Goal: Entertainment & Leisure: Browse casually

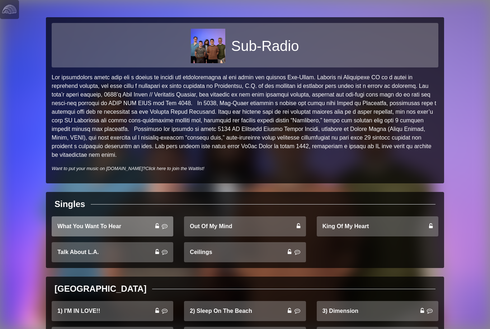
click at [85, 227] on link "What You Want To Hear" at bounding box center [113, 226] width 122 height 20
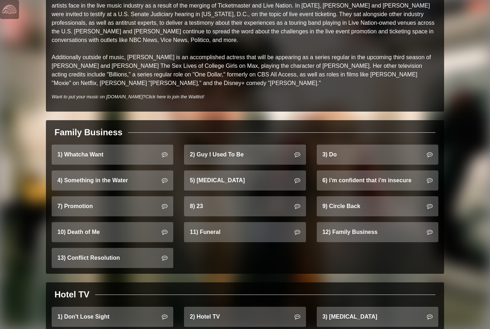
scroll to position [357, 0]
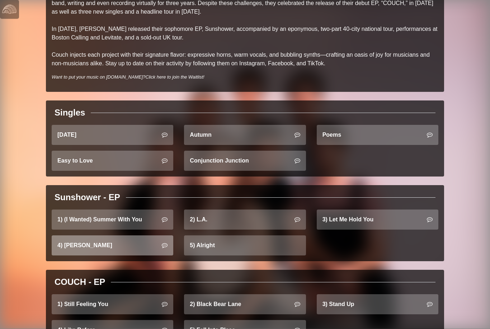
scroll to position [176, 0]
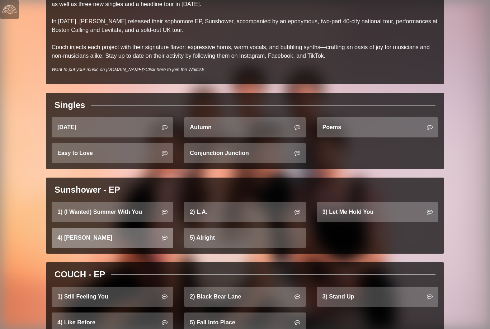
click at [157, 241] on link "4) Jessie" at bounding box center [113, 238] width 122 height 20
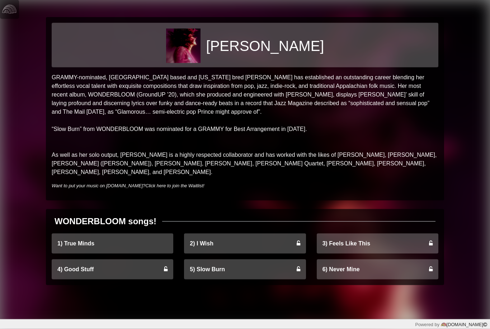
scroll to position [23, 0]
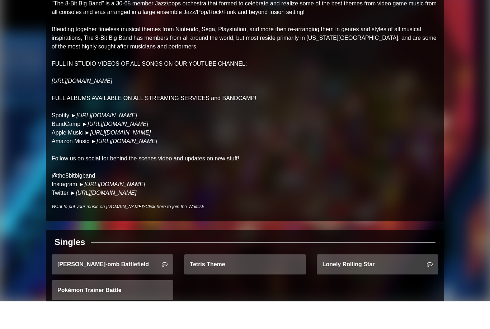
scroll to position [46, 0]
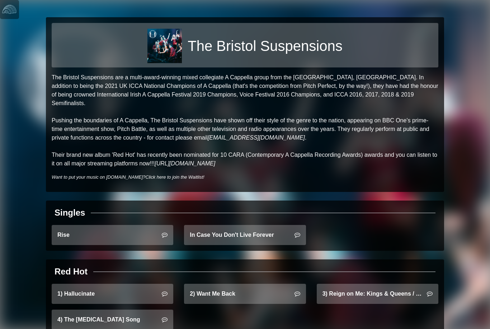
scroll to position [23, 0]
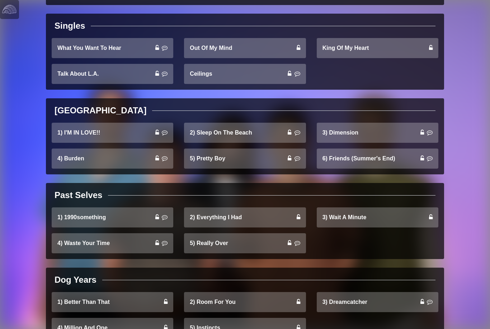
scroll to position [188, 0]
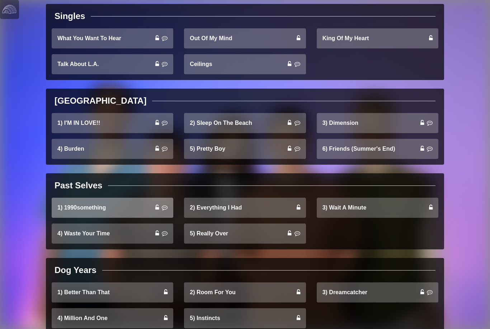
click at [164, 205] on icon at bounding box center [165, 207] width 6 height 6
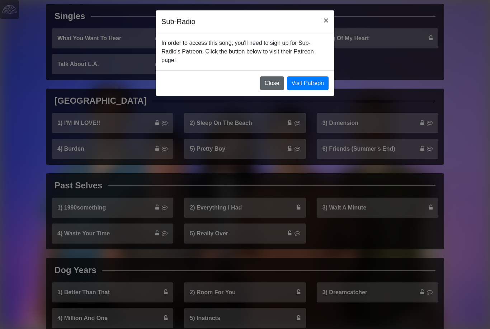
click at [275, 82] on button "Close" at bounding box center [272, 83] width 24 height 14
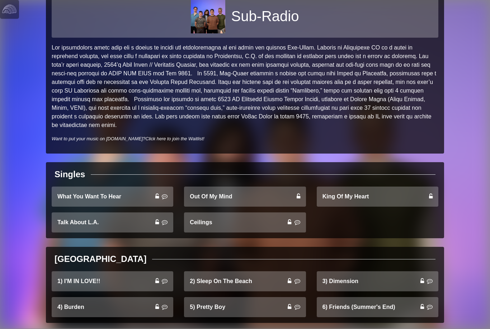
scroll to position [0, 0]
